Goal: Task Accomplishment & Management: Manage account settings

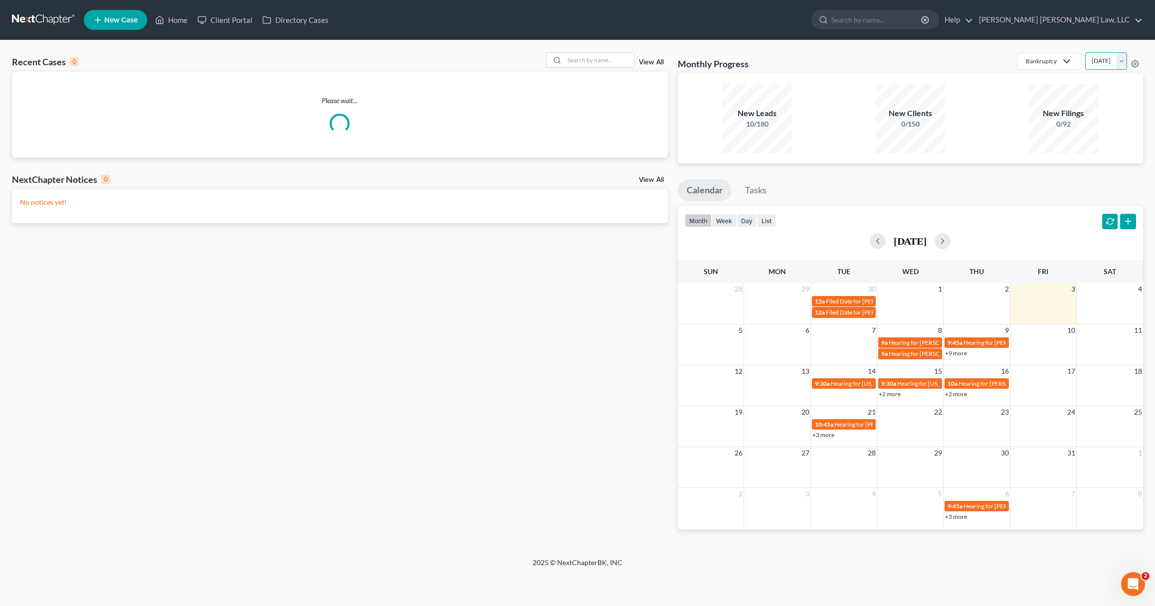
click at [1085, 60] on select "[DATE] [DATE] [DATE] [DATE] [DATE] [DATE] [DATE] [DATE] [DATE] [DATE] [DATE] [D…" at bounding box center [1106, 60] width 42 height 17
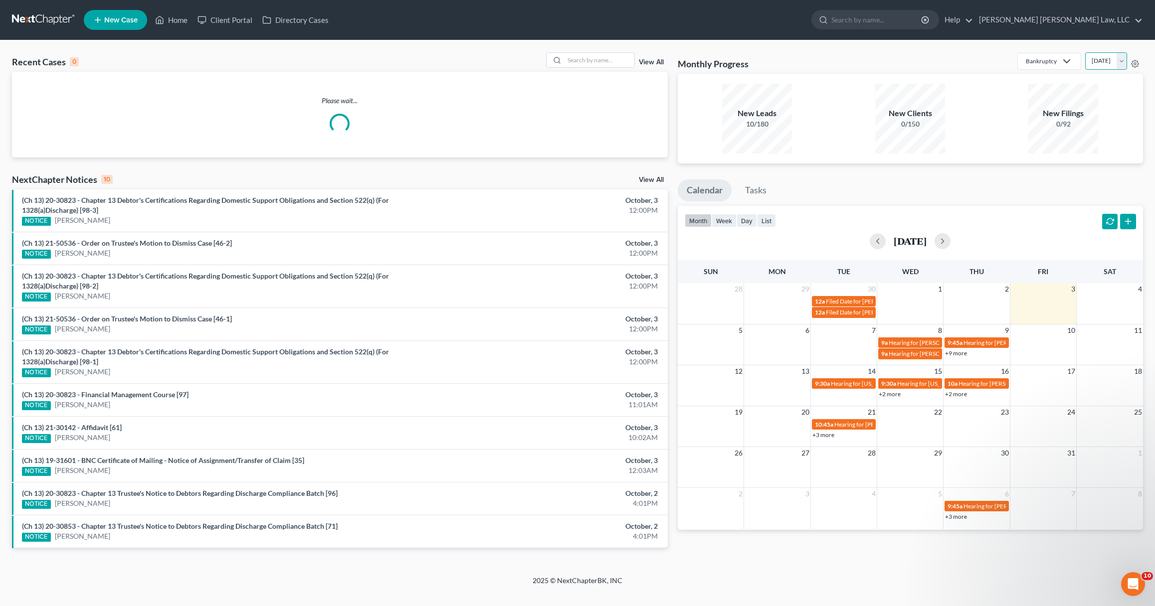
click at [1085, 52] on select "[DATE] [DATE] [DATE] [DATE] [DATE] [DATE] [DATE] [DATE] [DATE] [DATE] [DATE] [D…" at bounding box center [1106, 60] width 42 height 17
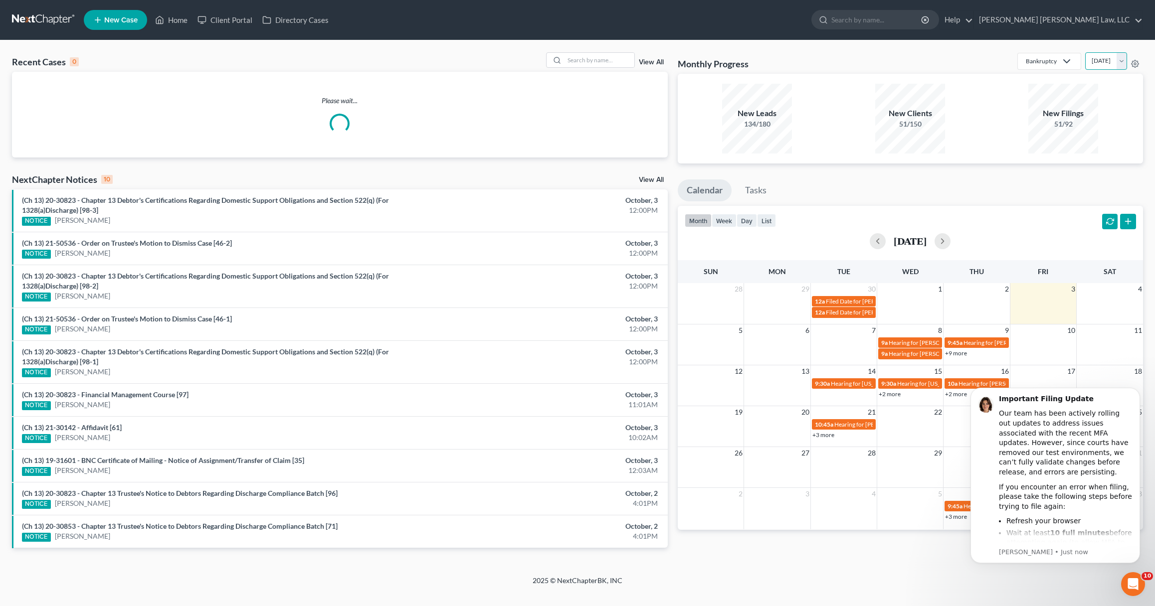
click at [1085, 59] on select "[DATE] [DATE] [DATE] [DATE] [DATE] [DATE] [DATE] [DATE] [DATE] [DATE] [DATE] [D…" at bounding box center [1106, 60] width 42 height 17
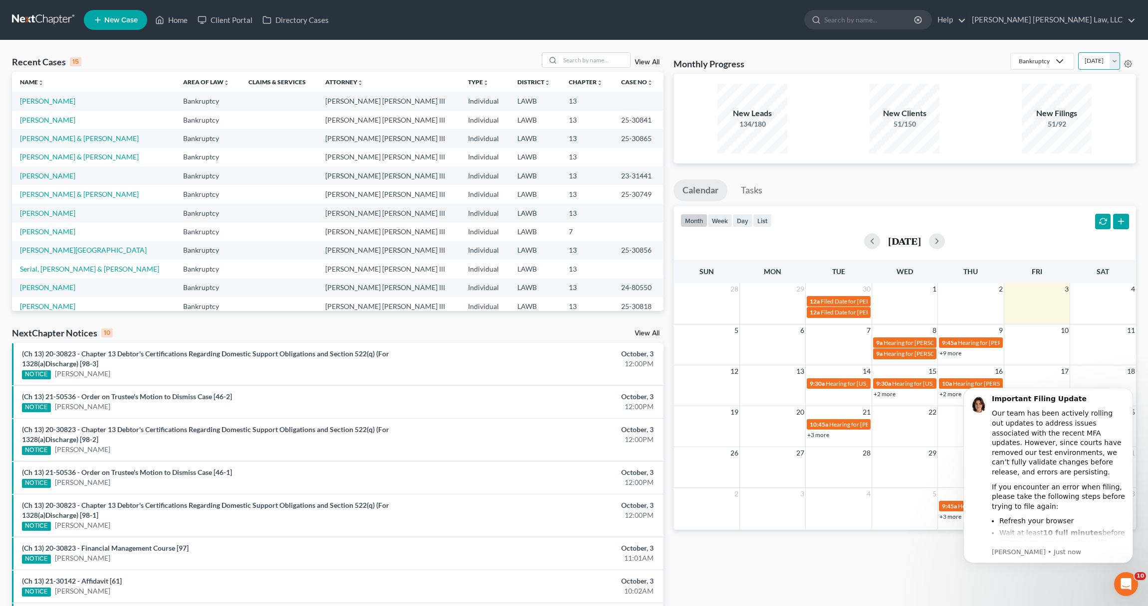
click at [1078, 52] on select "[DATE] [DATE] [DATE] [DATE] [DATE] [DATE] [DATE] [DATE] [DATE] [DATE] [DATE] [D…" at bounding box center [1099, 60] width 42 height 17
click at [1086, 61] on select "[DATE] [DATE] [DATE] [DATE] [DATE] [DATE] [DATE] [DATE] [DATE] [DATE] [DATE] [D…" at bounding box center [1099, 60] width 42 height 17
click at [1078, 52] on select "[DATE] [DATE] [DATE] [DATE] [DATE] [DATE] [DATE] [DATE] [DATE] [DATE] [DATE] [D…" at bounding box center [1099, 60] width 42 height 17
click at [1084, 62] on select "[DATE] [DATE] [DATE] [DATE] [DATE] [DATE] [DATE] [DATE] [DATE] [DATE] [DATE] [D…" at bounding box center [1099, 60] width 42 height 17
click at [1078, 52] on select "[DATE] [DATE] [DATE] [DATE] [DATE] [DATE] [DATE] [DATE] [DATE] [DATE] [DATE] [D…" at bounding box center [1099, 60] width 42 height 17
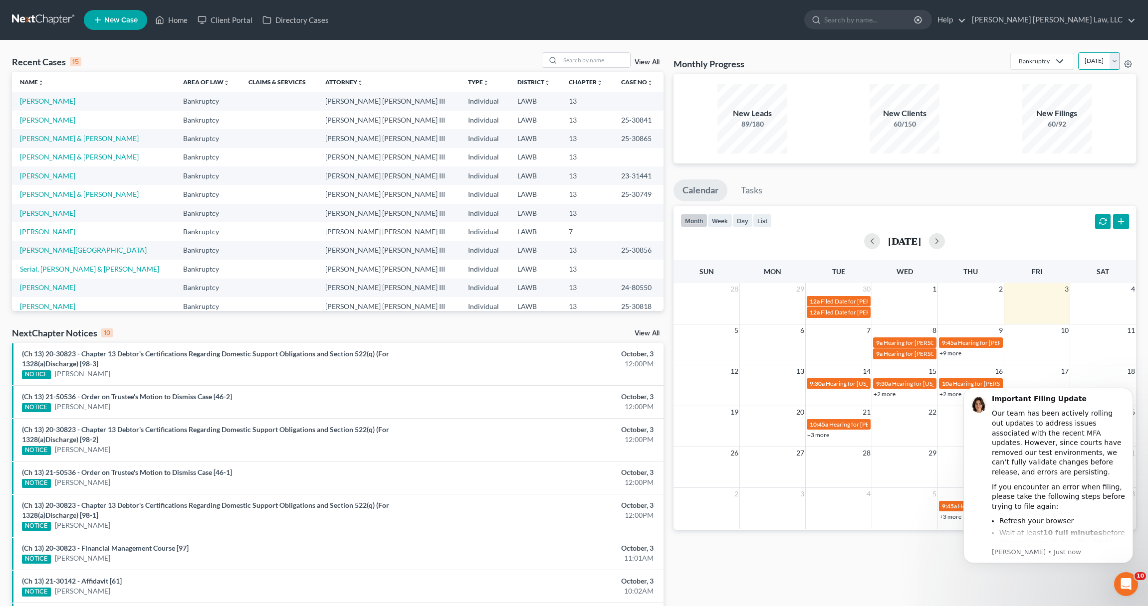
click at [1083, 63] on select "[DATE] [DATE] [DATE] [DATE] [DATE] [DATE] [DATE] [DATE] [DATE] [DATE] [DATE] [D…" at bounding box center [1099, 60] width 42 height 17
click at [1078, 52] on select "[DATE] [DATE] [DATE] [DATE] [DATE] [DATE] [DATE] [DATE] [DATE] [DATE] [DATE] [D…" at bounding box center [1099, 60] width 42 height 17
click at [1082, 63] on select "[DATE] [DATE] [DATE] [DATE] [DATE] [DATE] [DATE] [DATE] [DATE] [DATE] [DATE] [D…" at bounding box center [1099, 60] width 42 height 17
click at [1078, 52] on select "[DATE] [DATE] [DATE] [DATE] [DATE] [DATE] [DATE] [DATE] [DATE] [DATE] [DATE] [D…" at bounding box center [1099, 60] width 42 height 17
click at [1082, 63] on select "[DATE] [DATE] [DATE] [DATE] [DATE] [DATE] [DATE] [DATE] [DATE] [DATE] [DATE] [D…" at bounding box center [1099, 60] width 42 height 17
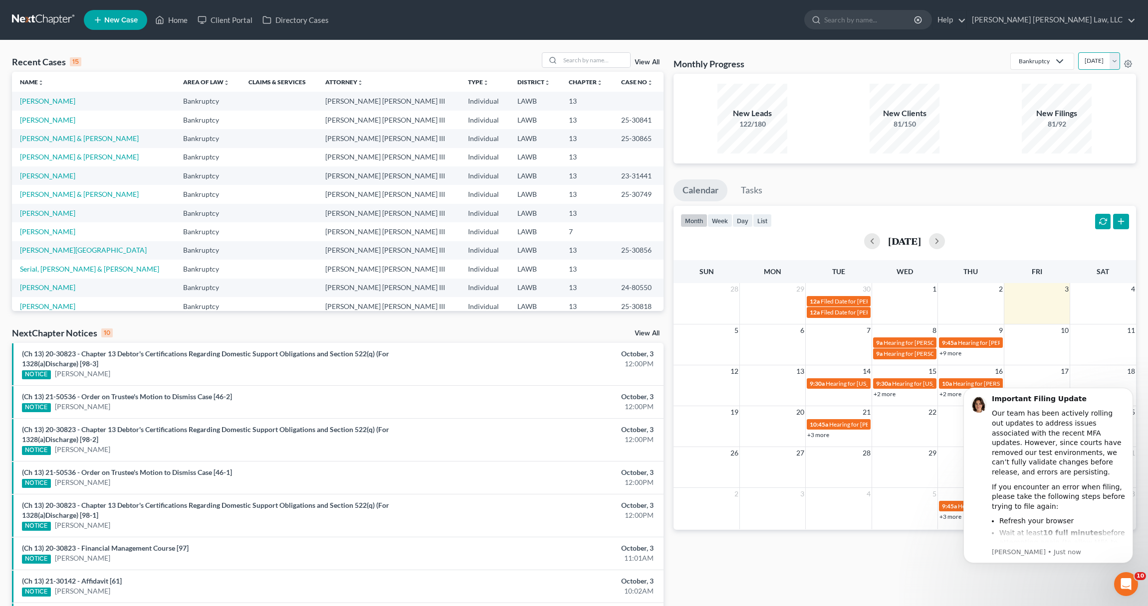
click at [1081, 65] on select "[DATE] [DATE] [DATE] [DATE] [DATE] [DATE] [DATE] [DATE] [DATE] [DATE] [DATE] [D…" at bounding box center [1099, 60] width 42 height 17
click at [1078, 52] on select "[DATE] [DATE] [DATE] [DATE] [DATE] [DATE] [DATE] [DATE] [DATE] [DATE] [DATE] [D…" at bounding box center [1099, 60] width 42 height 17
click at [1083, 63] on select "[DATE] [DATE] [DATE] [DATE] [DATE] [DATE] [DATE] [DATE] [DATE] [DATE] [DATE] [D…" at bounding box center [1099, 60] width 42 height 17
click at [1078, 52] on select "[DATE] [DATE] [DATE] [DATE] [DATE] [DATE] [DATE] [DATE] [DATE] [DATE] [DATE] [D…" at bounding box center [1099, 60] width 42 height 17
click at [1081, 61] on select "[DATE] [DATE] [DATE] [DATE] [DATE] [DATE] [DATE] [DATE] [DATE] [DATE] [DATE] [D…" at bounding box center [1099, 60] width 42 height 17
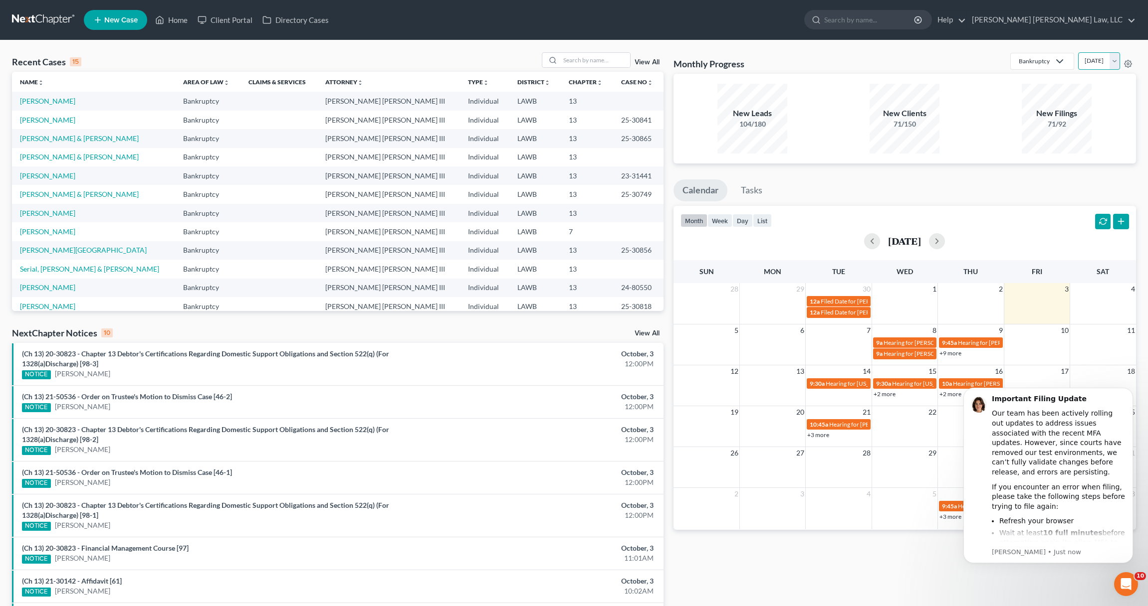
click at [1078, 52] on select "[DATE] [DATE] [DATE] [DATE] [DATE] [DATE] [DATE] [DATE] [DATE] [DATE] [DATE] [D…" at bounding box center [1099, 60] width 42 height 17
click at [1084, 66] on select "[DATE] [DATE] [DATE] [DATE] [DATE] [DATE] [DATE] [DATE] [DATE] [DATE] [DATE] [D…" at bounding box center [1099, 60] width 42 height 17
click at [1125, 579] on icon "Open Intercom Messenger" at bounding box center [1124, 583] width 16 height 16
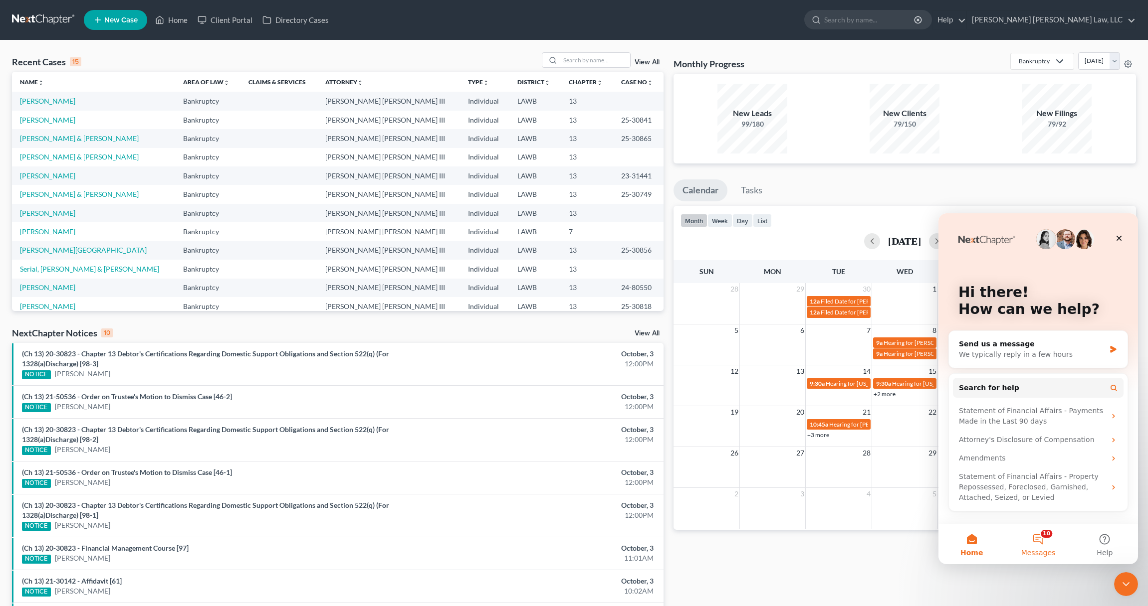
click at [1041, 546] on button "10 Messages" at bounding box center [1037, 545] width 66 height 40
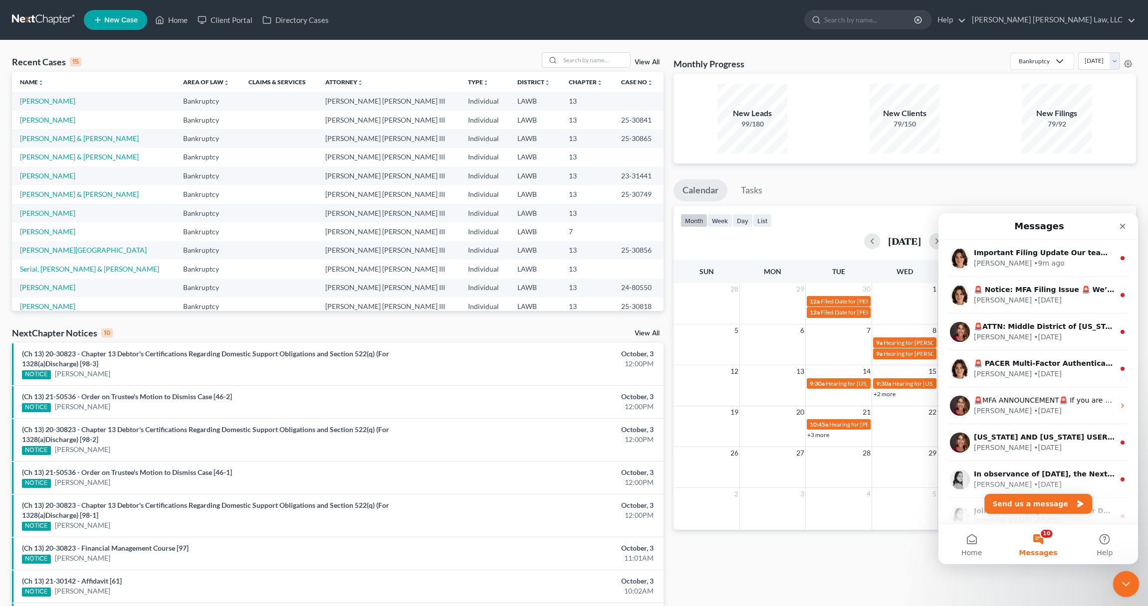
click at [1116, 585] on div "Close Intercom Messenger" at bounding box center [1124, 583] width 24 height 24
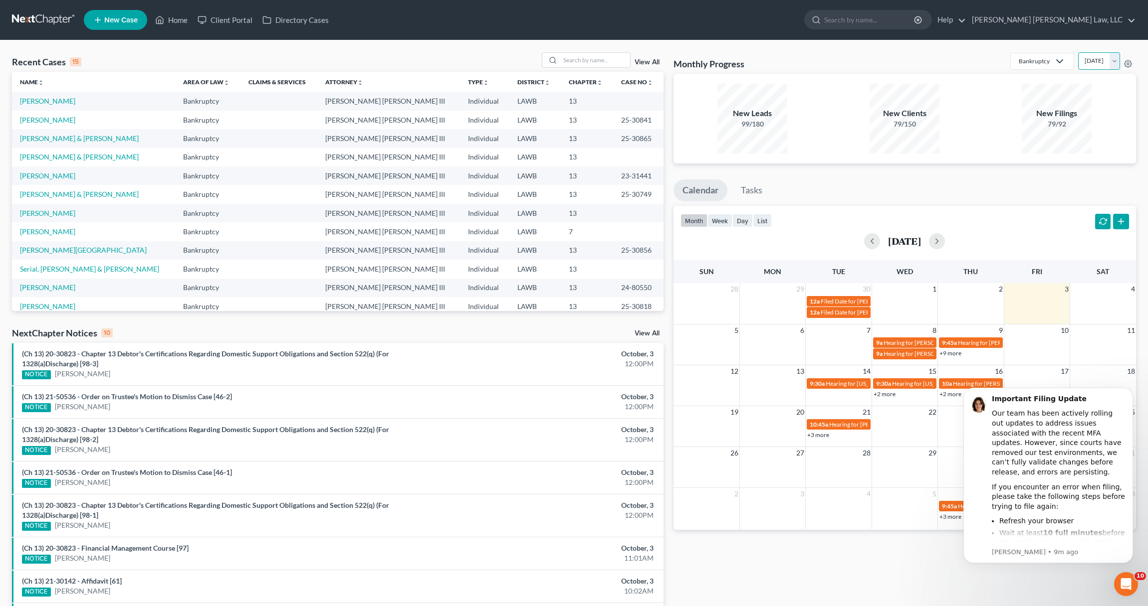
click at [1078, 64] on select "[DATE] [DATE] [DATE] [DATE] [DATE] [DATE] [DATE] [DATE] [DATE] [DATE] [DATE] [D…" at bounding box center [1099, 60] width 42 height 17
click at [1078, 52] on select "[DATE] [DATE] [DATE] [DATE] [DATE] [DATE] [DATE] [DATE] [DATE] [DATE] [DATE] [D…" at bounding box center [1099, 60] width 42 height 17
click at [1078, 63] on select "[DATE] [DATE] [DATE] [DATE] [DATE] [DATE] [DATE] [DATE] [DATE] [DATE] [DATE] [D…" at bounding box center [1099, 60] width 42 height 17
click at [1078, 52] on select "[DATE] [DATE] [DATE] [DATE] [DATE] [DATE] [DATE] [DATE] [DATE] [DATE] [DATE] [D…" at bounding box center [1099, 60] width 42 height 17
click at [1078, 60] on select "[DATE] [DATE] [DATE] [DATE] [DATE] [DATE] [DATE] [DATE] [DATE] [DATE] [DATE] [D…" at bounding box center [1099, 60] width 42 height 17
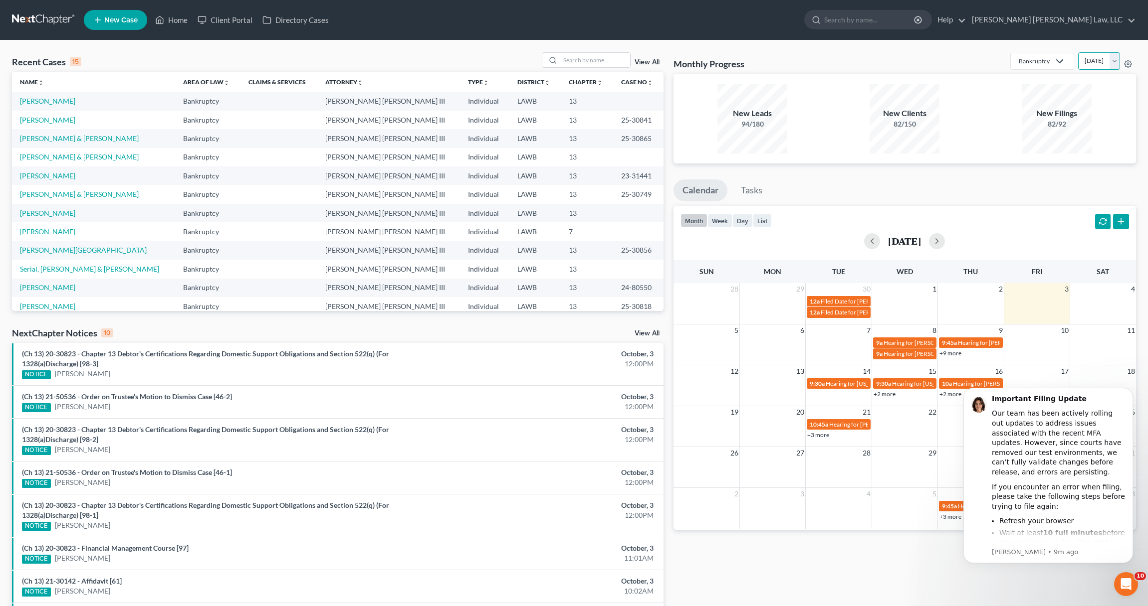
click at [1078, 52] on select "[DATE] [DATE] [DATE] [DATE] [DATE] [DATE] [DATE] [DATE] [DATE] [DATE] [DATE] [D…" at bounding box center [1099, 60] width 42 height 17
click at [1078, 60] on select "[DATE] [DATE] [DATE] [DATE] [DATE] [DATE] [DATE] [DATE] [DATE] [DATE] [DATE] [D…" at bounding box center [1099, 60] width 42 height 17
click at [1078, 52] on select "[DATE] [DATE] [DATE] [DATE] [DATE] [DATE] [DATE] [DATE] [DATE] [DATE] [DATE] [D…" at bounding box center [1099, 60] width 42 height 17
click at [1078, 56] on select "[DATE] [DATE] [DATE] [DATE] [DATE] [DATE] [DATE] [DATE] [DATE] [DATE] [DATE] [D…" at bounding box center [1099, 60] width 42 height 17
click at [1078, 52] on select "[DATE] [DATE] [DATE] [DATE] [DATE] [DATE] [DATE] [DATE] [DATE] [DATE] [DATE] [D…" at bounding box center [1099, 60] width 42 height 17
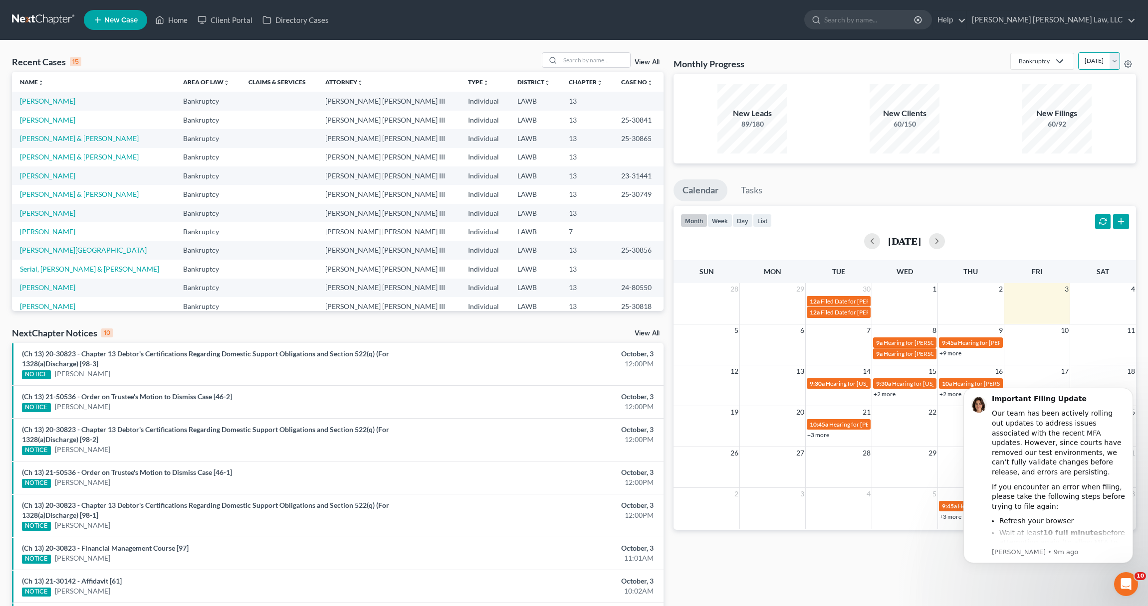
click at [1078, 60] on select "[DATE] [DATE] [DATE] [DATE] [DATE] [DATE] [DATE] [DATE] [DATE] [DATE] [DATE] [D…" at bounding box center [1099, 60] width 42 height 17
click at [1078, 52] on select "[DATE] [DATE] [DATE] [DATE] [DATE] [DATE] [DATE] [DATE] [DATE] [DATE] [DATE] [D…" at bounding box center [1099, 60] width 42 height 17
click at [1078, 62] on select "[DATE] [DATE] [DATE] [DATE] [DATE] [DATE] [DATE] [DATE] [DATE] [DATE] [DATE] [D…" at bounding box center [1099, 60] width 42 height 17
click at [1078, 52] on select "[DATE] [DATE] [DATE] [DATE] [DATE] [DATE] [DATE] [DATE] [DATE] [DATE] [DATE] [D…" at bounding box center [1099, 60] width 42 height 17
click at [1078, 61] on select "[DATE] [DATE] [DATE] [DATE] [DATE] [DATE] [DATE] [DATE] [DATE] [DATE] [DATE] [D…" at bounding box center [1099, 60] width 42 height 17
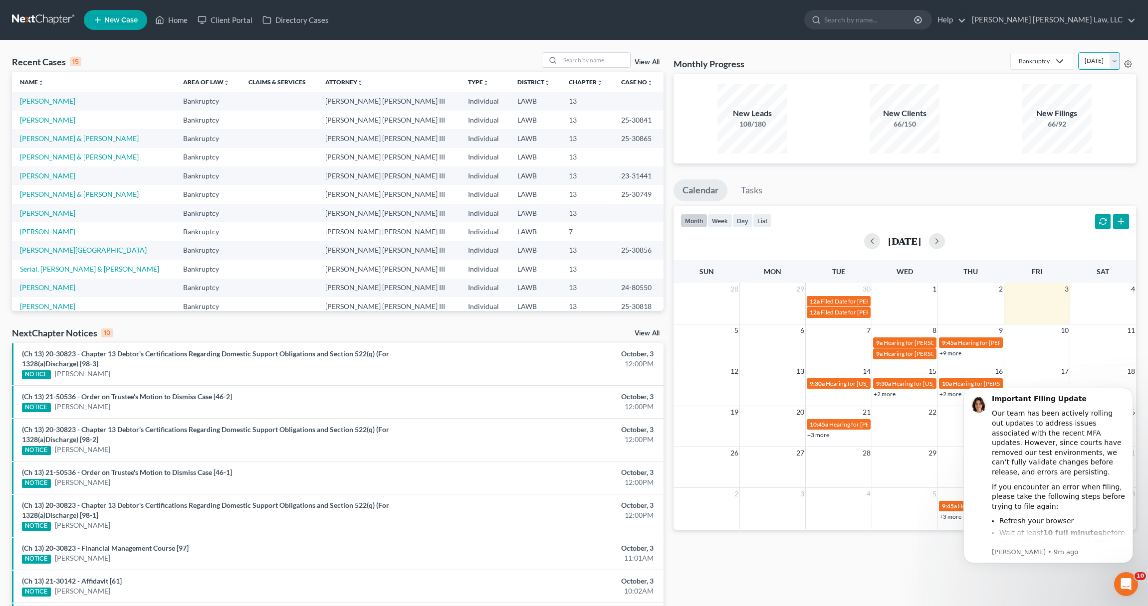
click at [1078, 52] on select "[DATE] [DATE] [DATE] [DATE] [DATE] [DATE] [DATE] [DATE] [DATE] [DATE] [DATE] [D…" at bounding box center [1099, 60] width 42 height 17
click at [1078, 61] on select "[DATE] [DATE] [DATE] [DATE] [DATE] [DATE] [DATE] [DATE] [DATE] [DATE] [DATE] [D…" at bounding box center [1099, 60] width 42 height 17
click at [1091, 63] on select "[DATE] [DATE] [DATE] [DATE] [DATE] [DATE] [DATE] [DATE] [DATE] [DATE] [DATE] [D…" at bounding box center [1099, 60] width 42 height 17
click at [1078, 52] on select "[DATE] [DATE] [DATE] [DATE] [DATE] [DATE] [DATE] [DATE] [DATE] [DATE] [DATE] [D…" at bounding box center [1099, 60] width 42 height 17
click at [1084, 59] on select "[DATE] [DATE] [DATE] [DATE] [DATE] [DATE] [DATE] [DATE] [DATE] [DATE] [DATE] [D…" at bounding box center [1099, 60] width 42 height 17
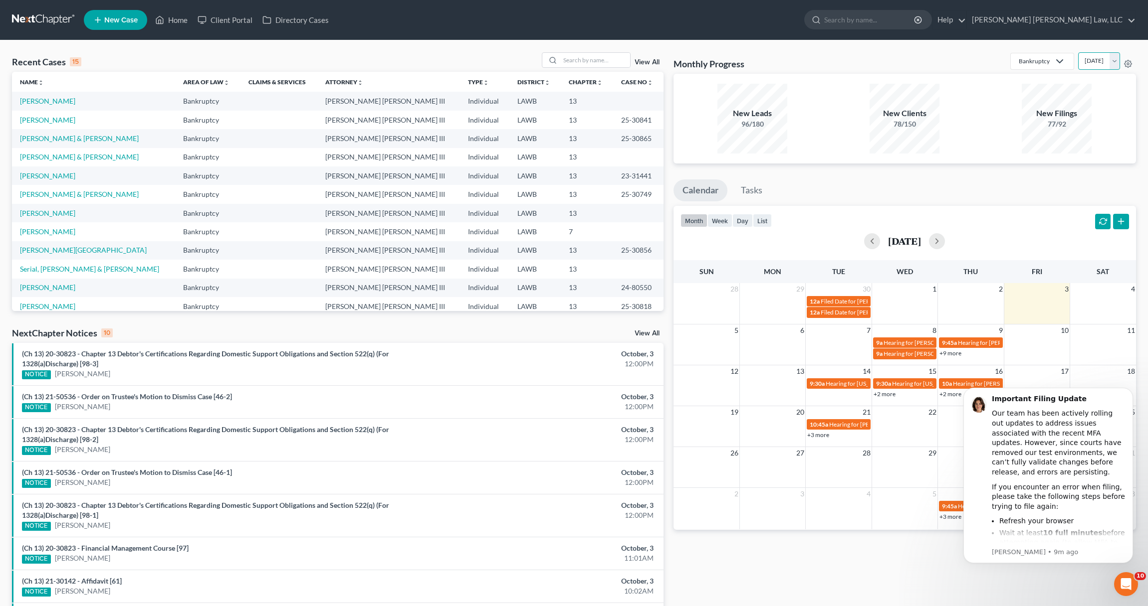
click at [1078, 52] on select "[DATE] [DATE] [DATE] [DATE] [DATE] [DATE] [DATE] [DATE] [DATE] [DATE] [DATE] [D…" at bounding box center [1099, 60] width 42 height 17
click at [1081, 62] on select "[DATE] [DATE] [DATE] [DATE] [DATE] [DATE] [DATE] [DATE] [DATE] [DATE] [DATE] [D…" at bounding box center [1099, 60] width 42 height 17
click at [1078, 52] on select "[DATE] [DATE] [DATE] [DATE] [DATE] [DATE] [DATE] [DATE] [DATE] [DATE] [DATE] [D…" at bounding box center [1099, 60] width 42 height 17
click at [1092, 64] on select "[DATE] [DATE] [DATE] [DATE] [DATE] [DATE] [DATE] [DATE] [DATE] [DATE] [DATE] [D…" at bounding box center [1099, 60] width 42 height 17
select select "0"
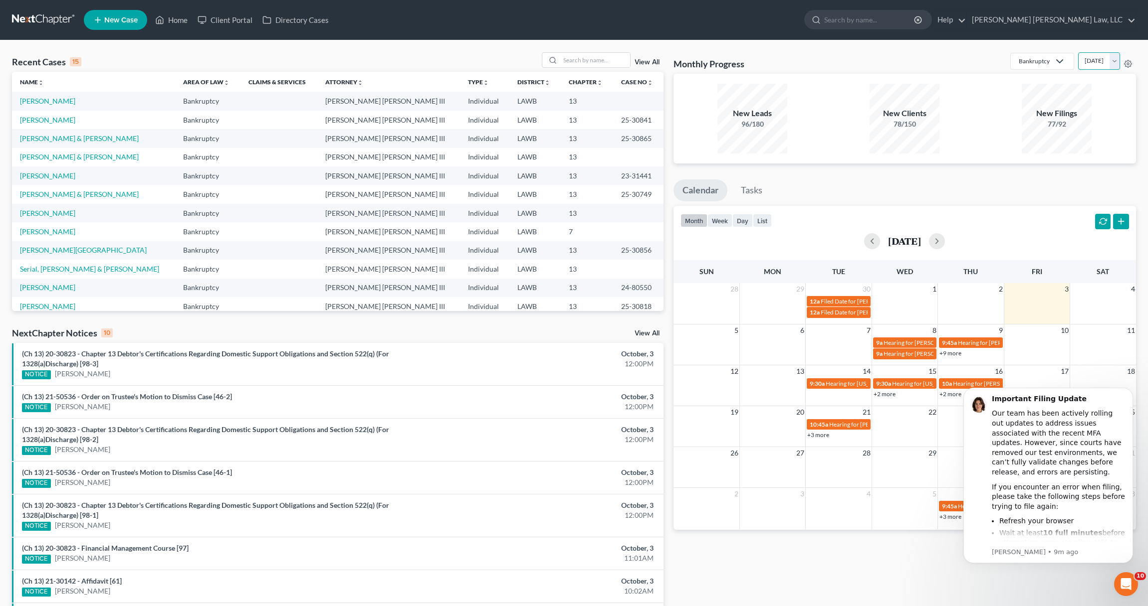
click at [1078, 52] on select "[DATE] [DATE] [DATE] [DATE] [DATE] [DATE] [DATE] [DATE] [DATE] [DATE] [DATE] [D…" at bounding box center [1099, 60] width 42 height 17
